Goal: Task Accomplishment & Management: Manage account settings

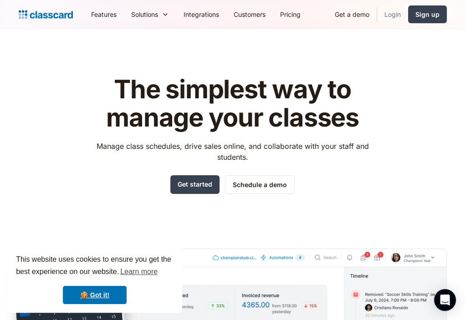
click at [405, 15] on link "Login" at bounding box center [392, 14] width 31 height 21
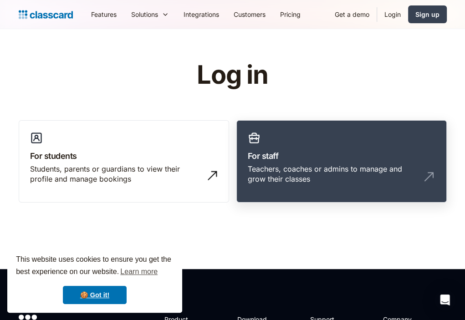
click at [243, 164] on link "For staff Teachers, coaches or admins to manage and grow their classes" at bounding box center [341, 161] width 210 height 83
